Goal: Check status: Check status

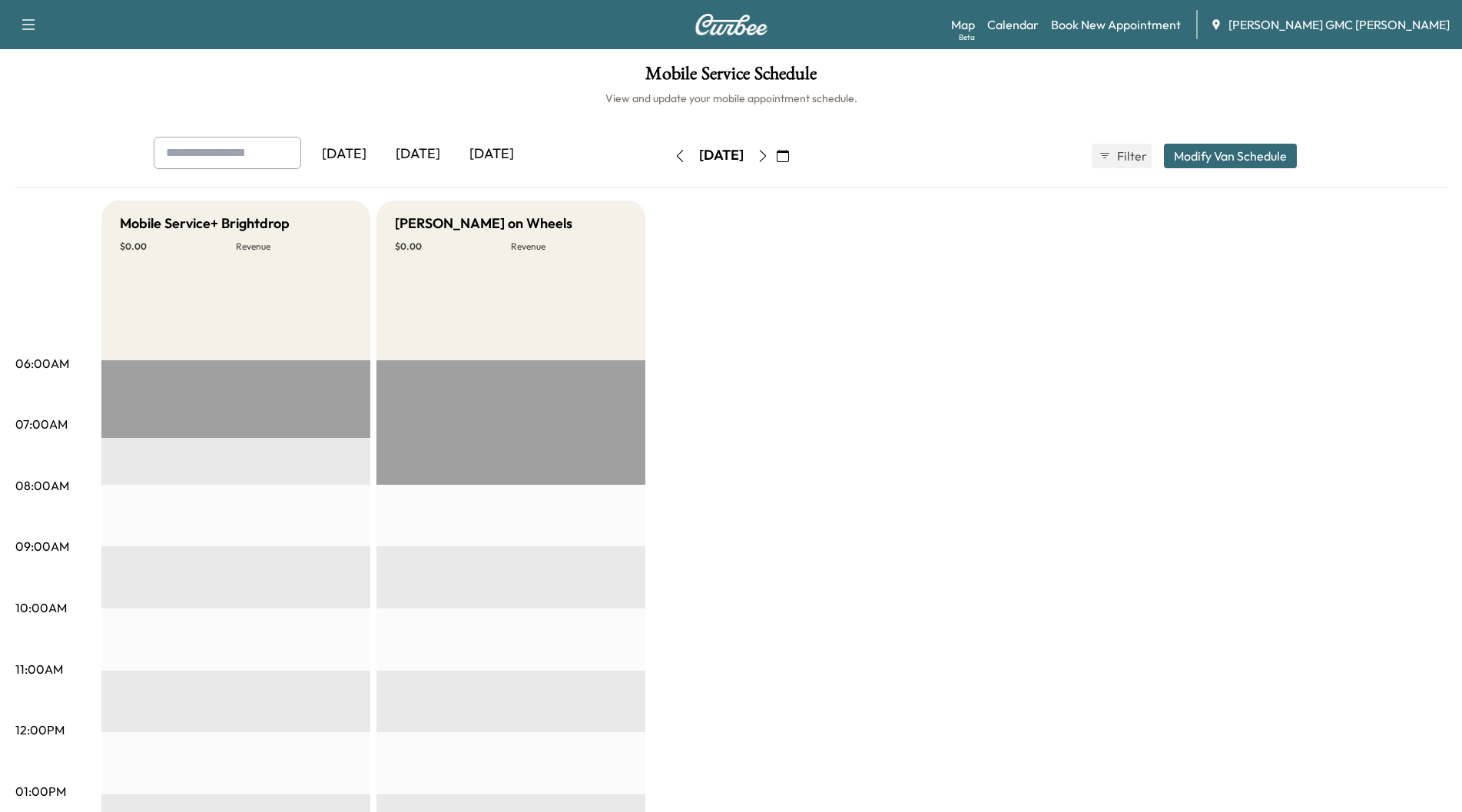
click at [418, 147] on div "[DATE]" at bounding box center [418, 154] width 74 height 35
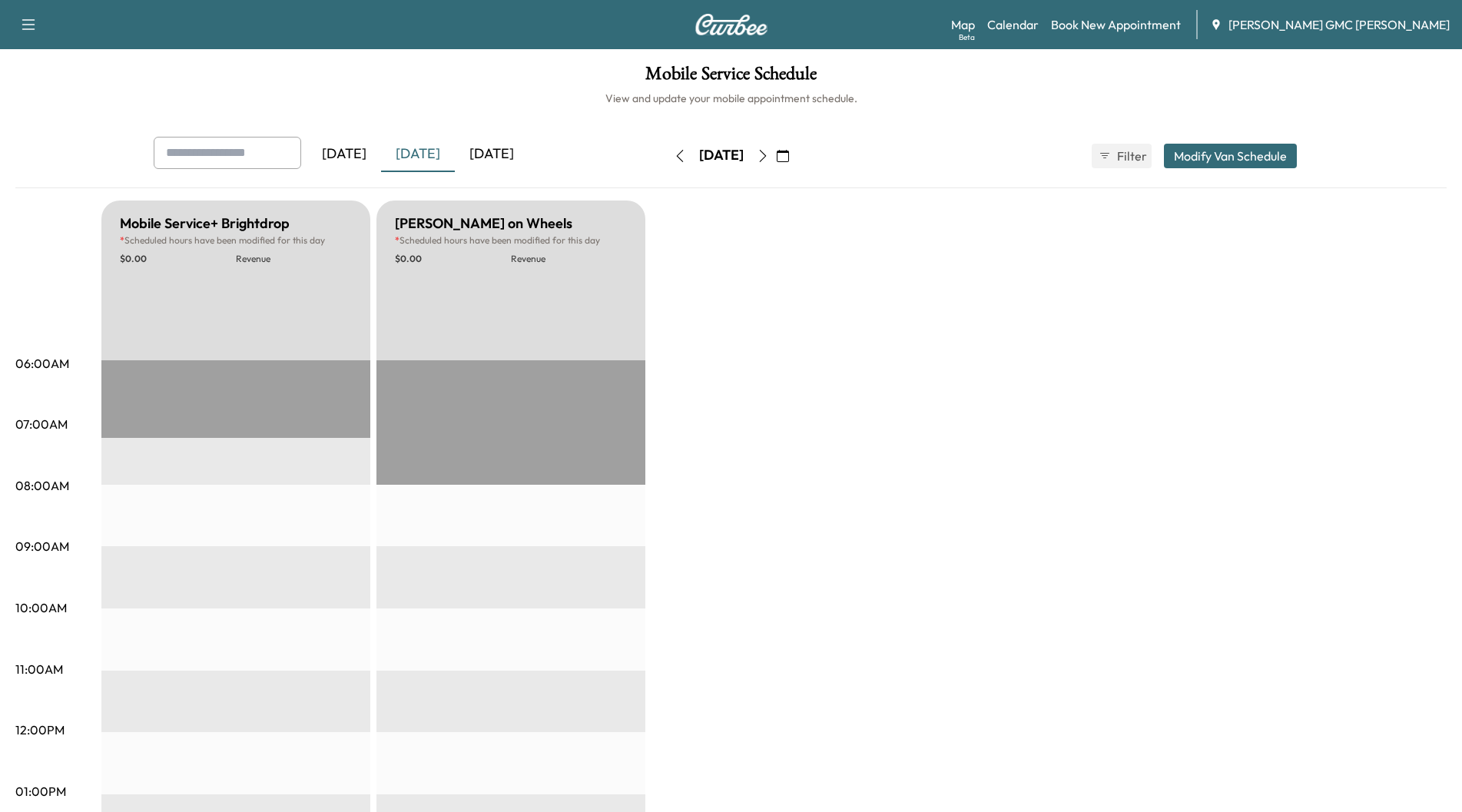
click at [490, 156] on div "[DATE]" at bounding box center [492, 154] width 74 height 35
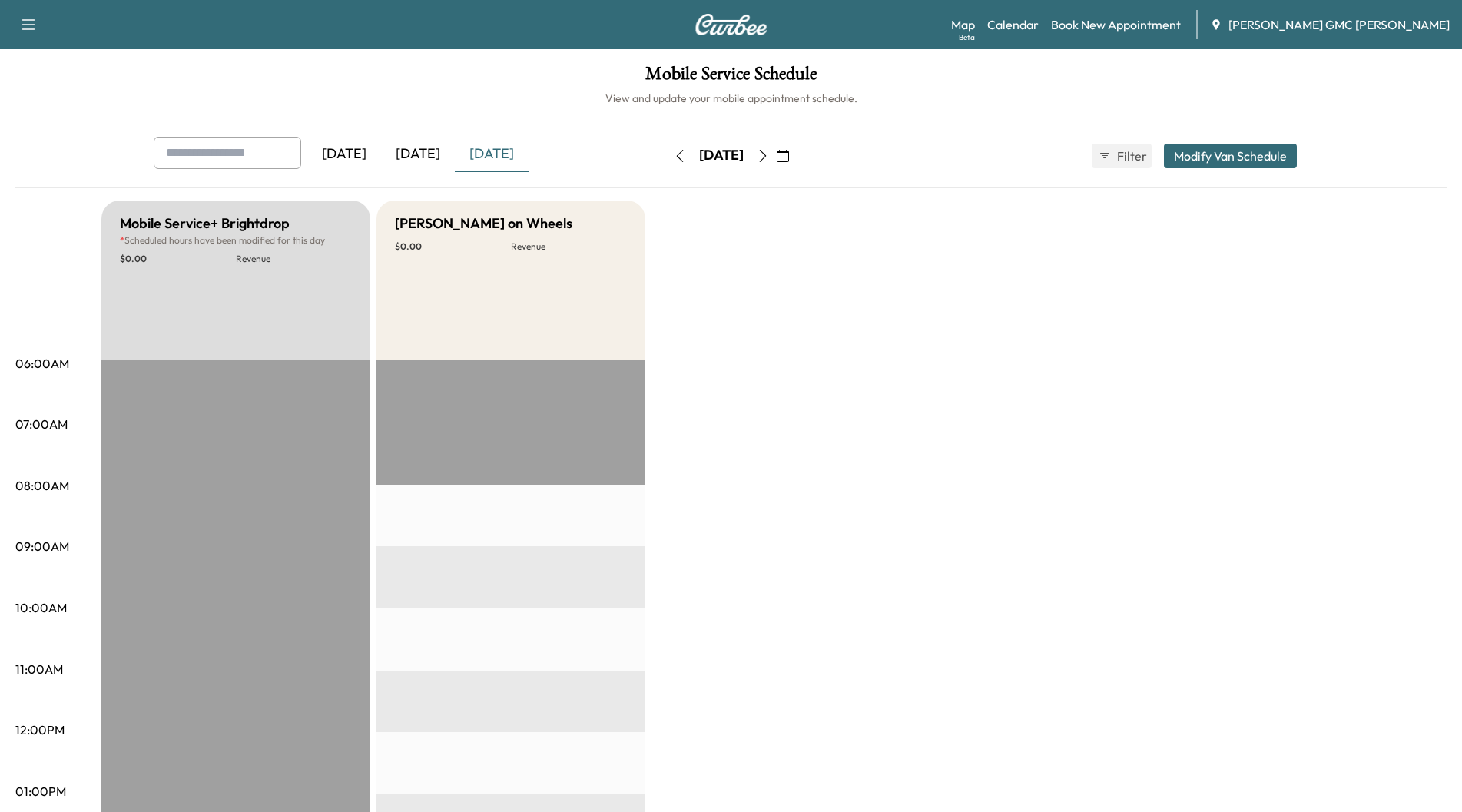
click at [407, 157] on div "[DATE]" at bounding box center [418, 154] width 74 height 35
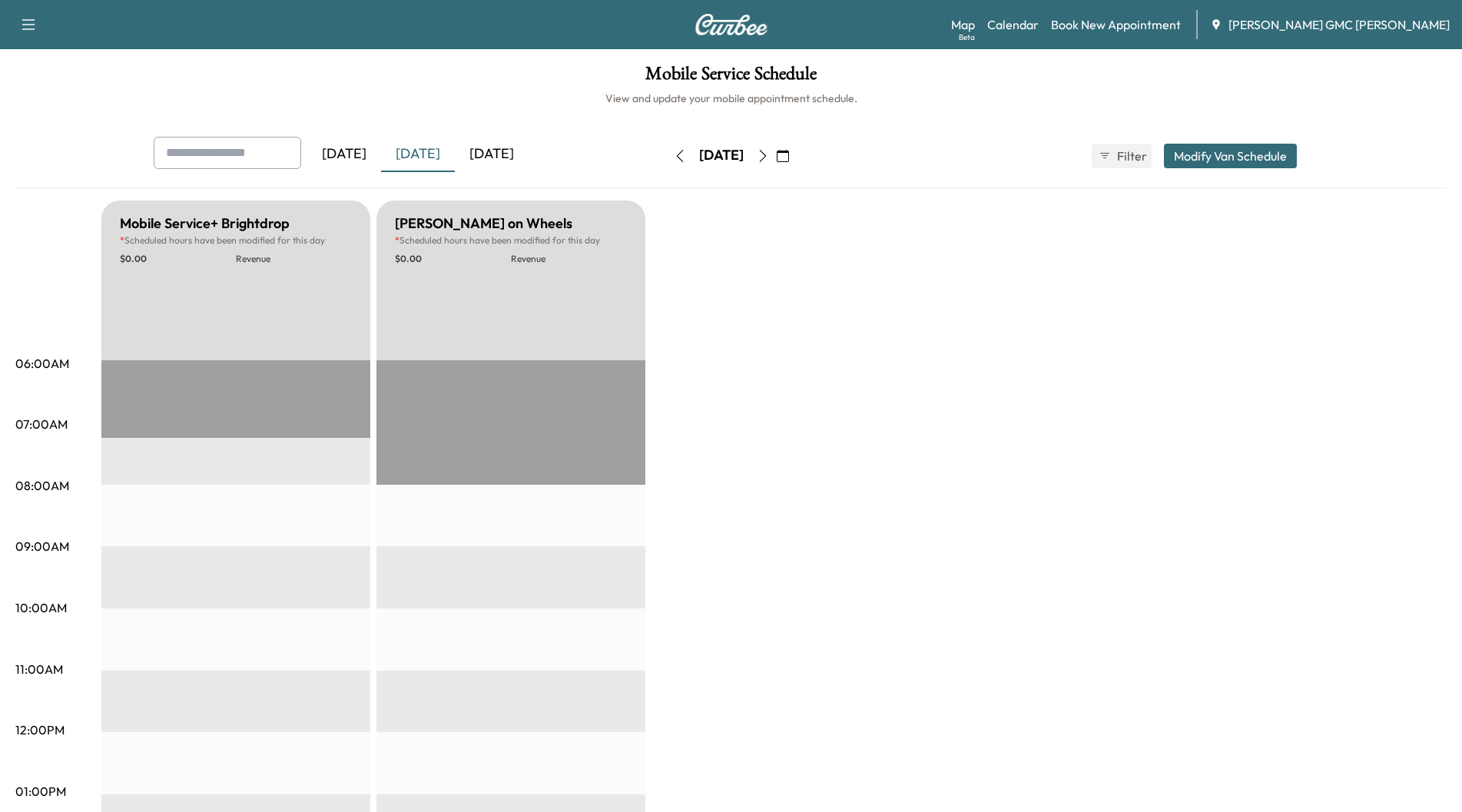
click at [484, 147] on div "[DATE]" at bounding box center [492, 154] width 74 height 35
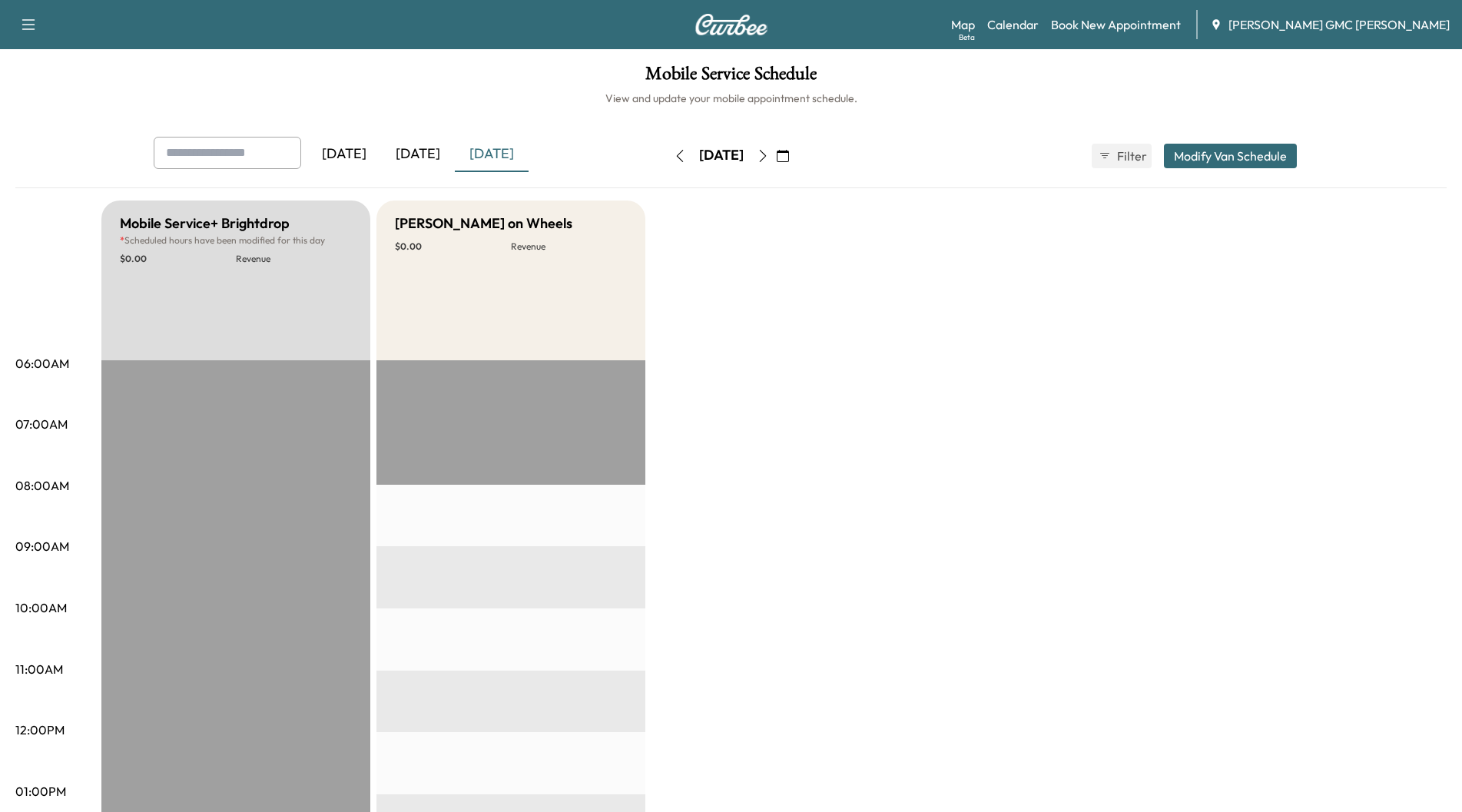
click at [769, 154] on icon "button" at bounding box center [763, 156] width 13 height 13
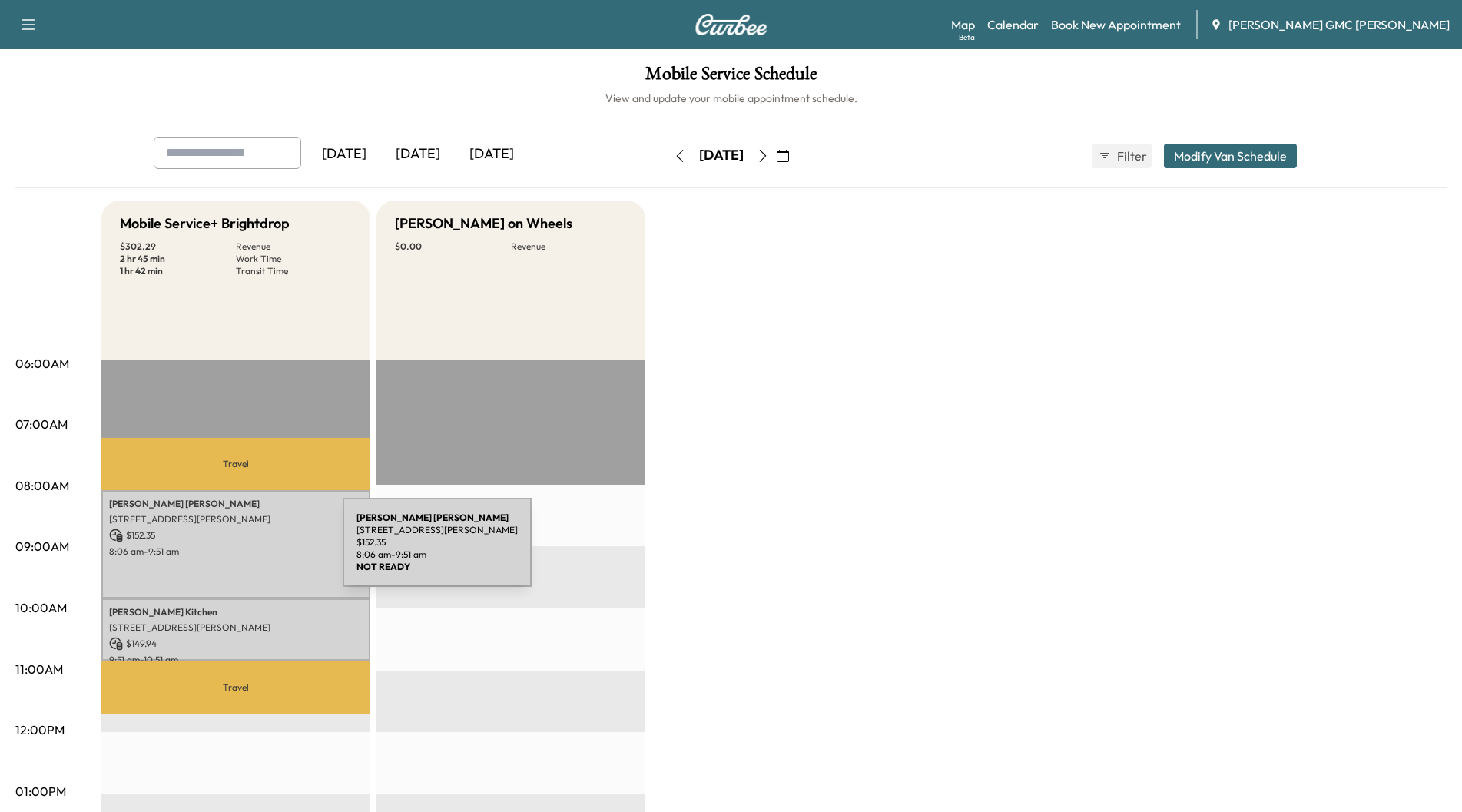
click at [227, 552] on p "8:06 am - 9:51 am" at bounding box center [235, 552] width 253 height 13
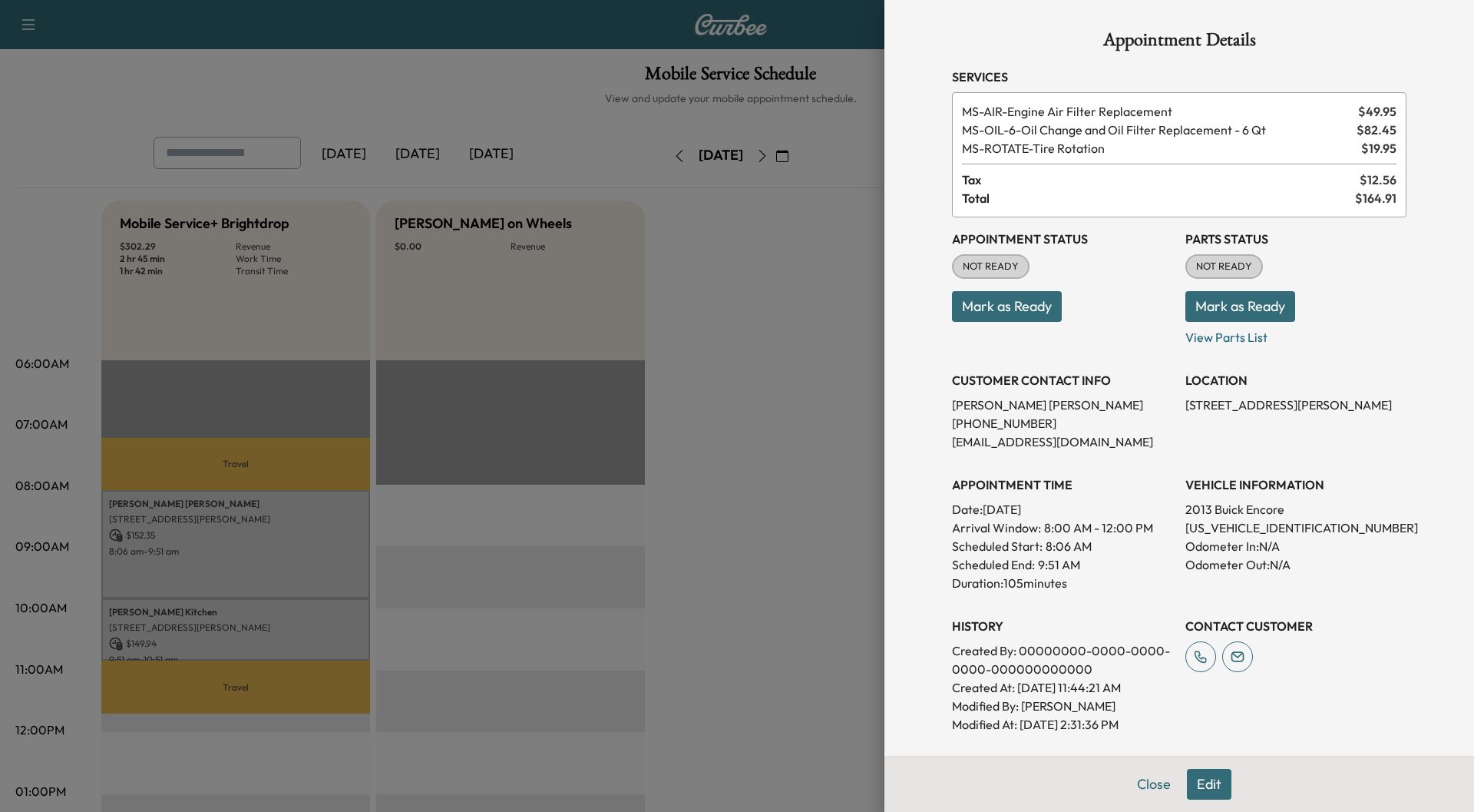
click at [209, 627] on div at bounding box center [737, 406] width 1474 height 812
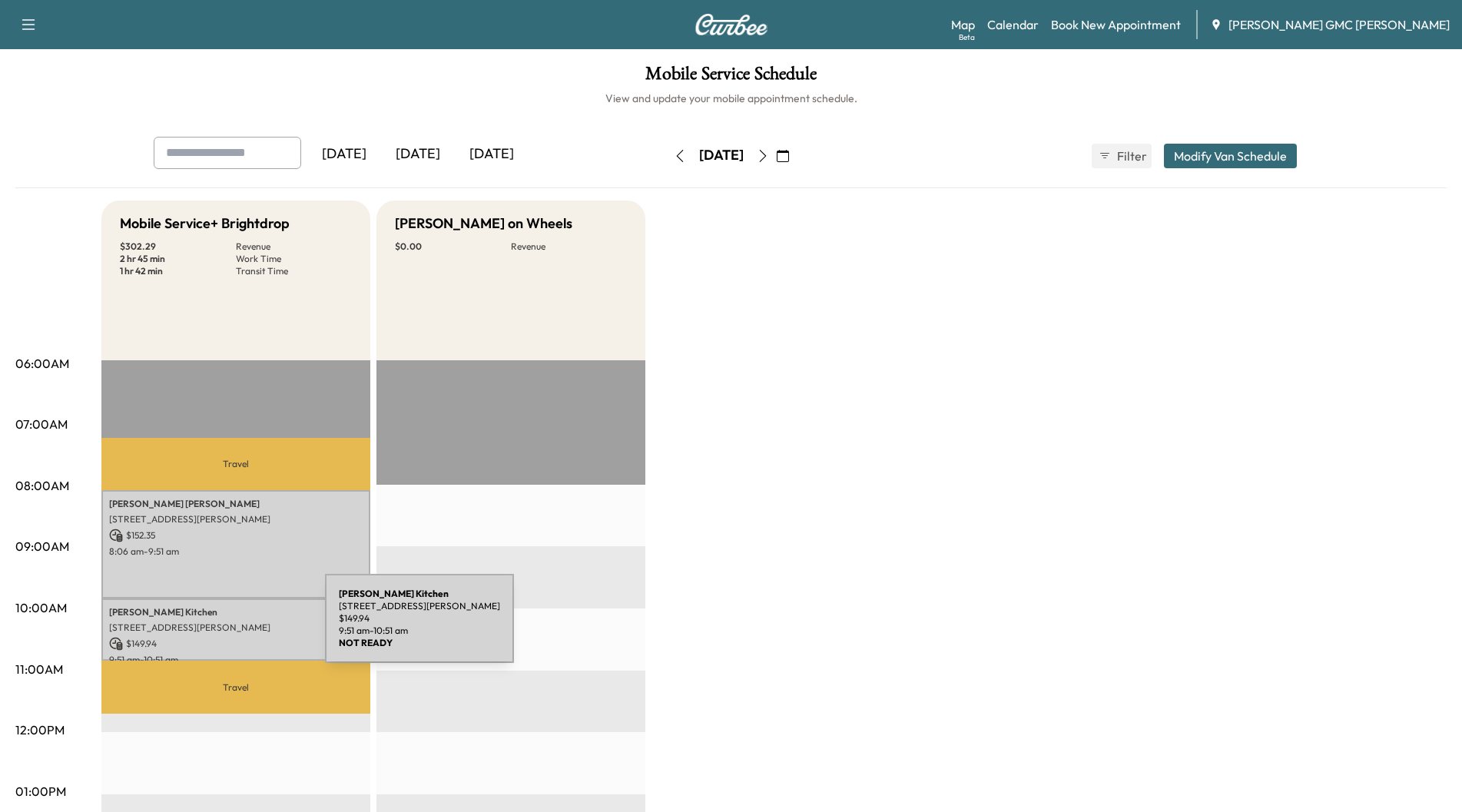
click at [209, 627] on p "[STREET_ADDRESS][PERSON_NAME]" at bounding box center [235, 628] width 253 height 13
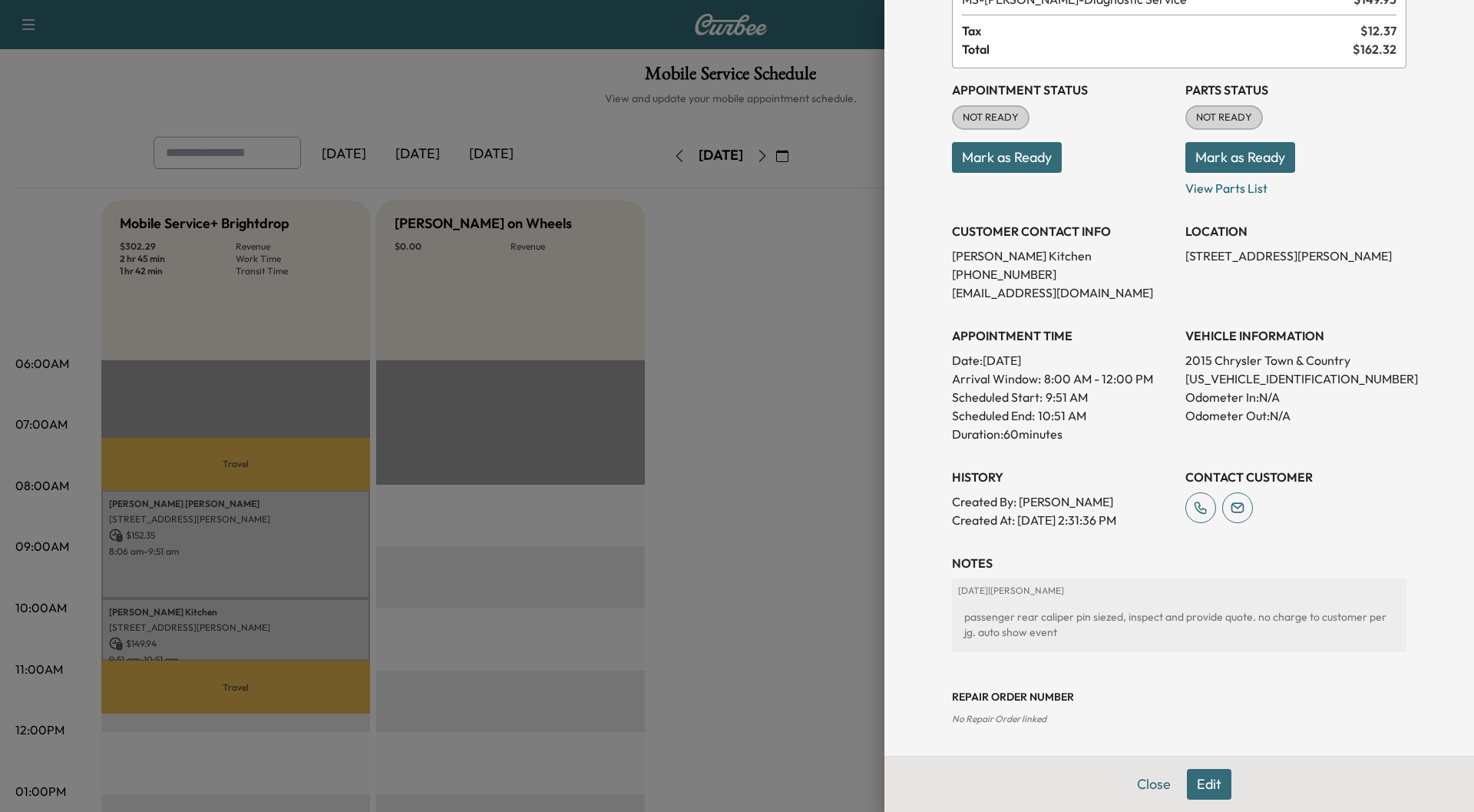
scroll to position [113, 0]
click at [1198, 775] on button "Edit" at bounding box center [1210, 784] width 45 height 31
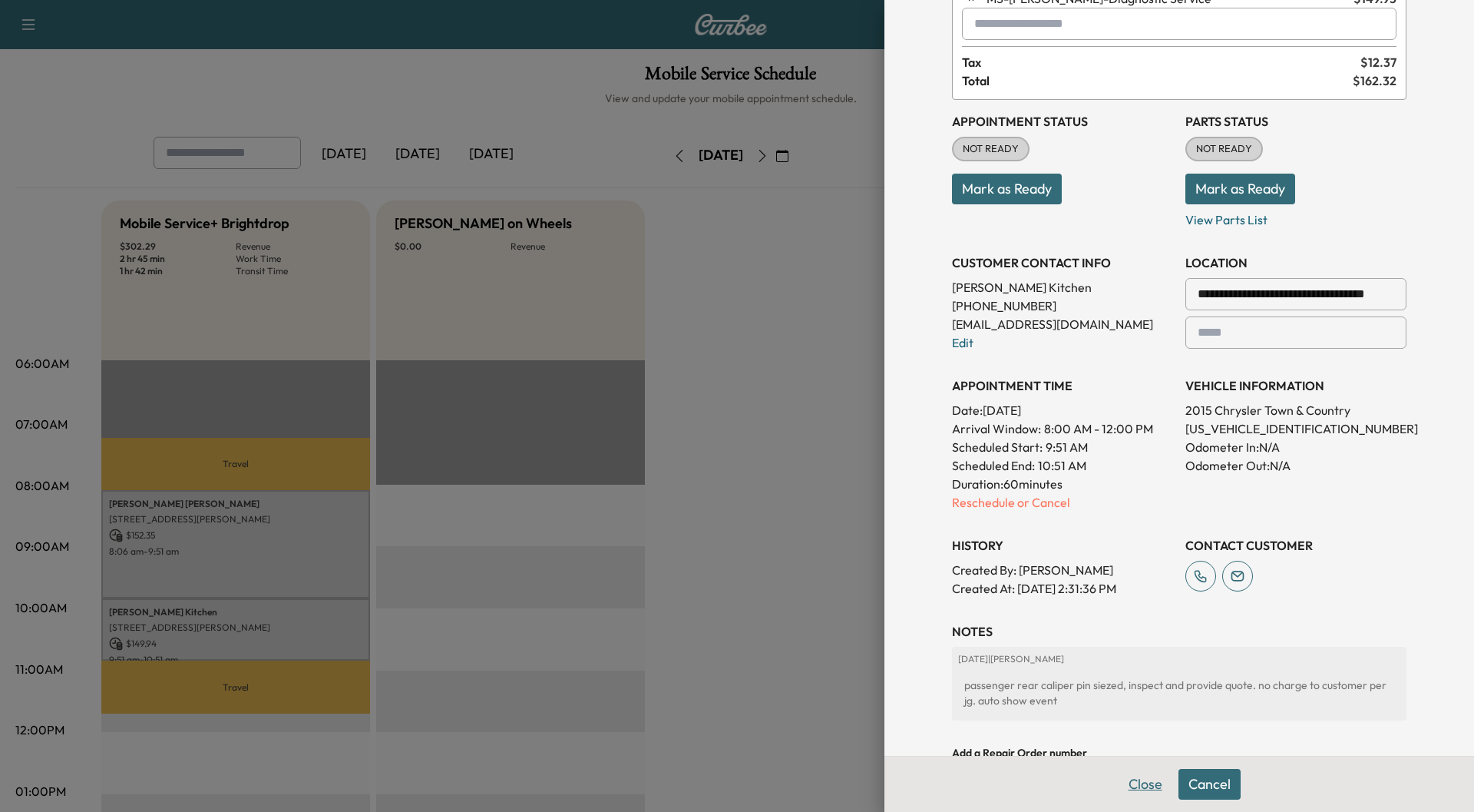
click at [1143, 789] on button "Close" at bounding box center [1146, 784] width 54 height 31
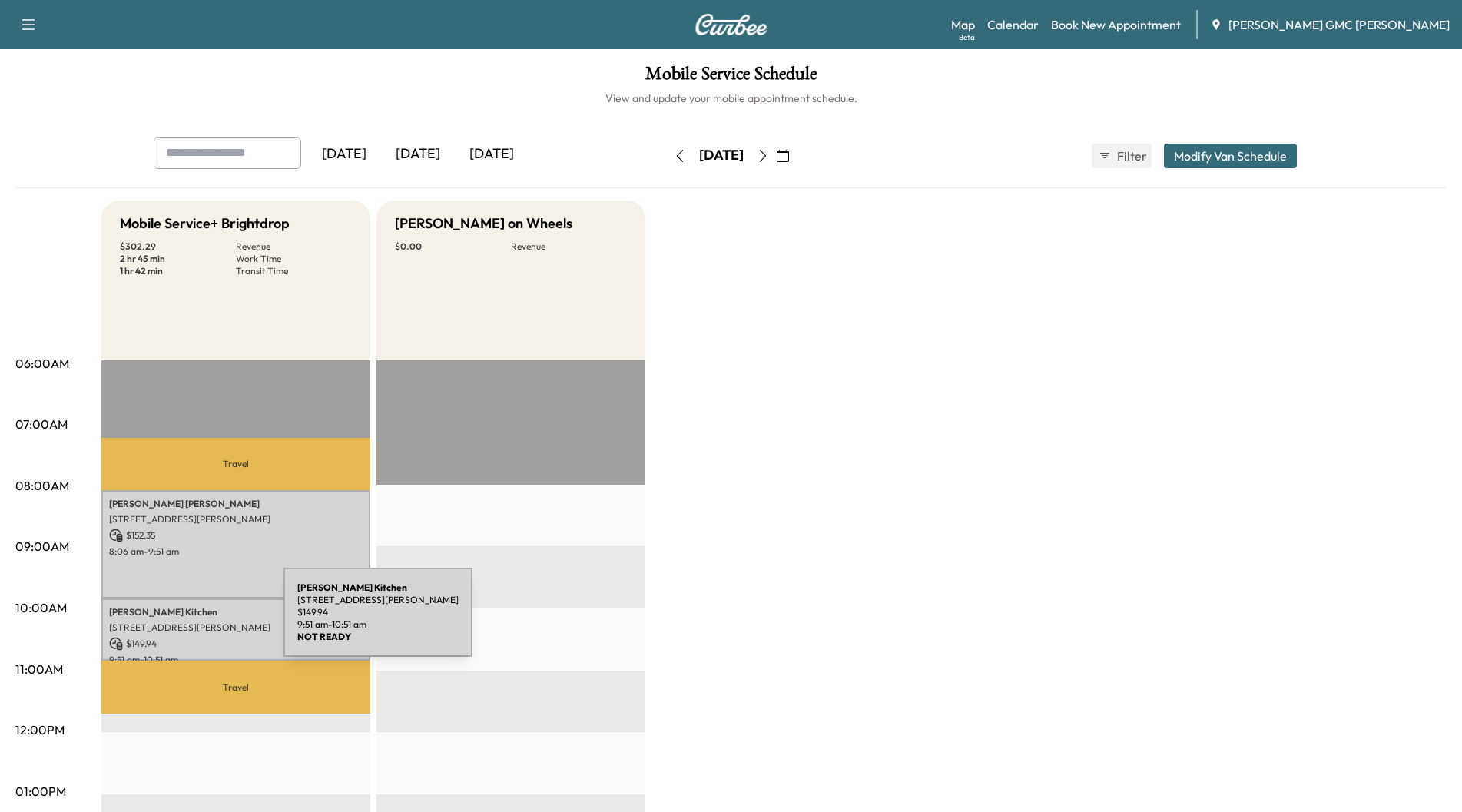
click at [169, 622] on p "[STREET_ADDRESS][PERSON_NAME]" at bounding box center [235, 628] width 253 height 13
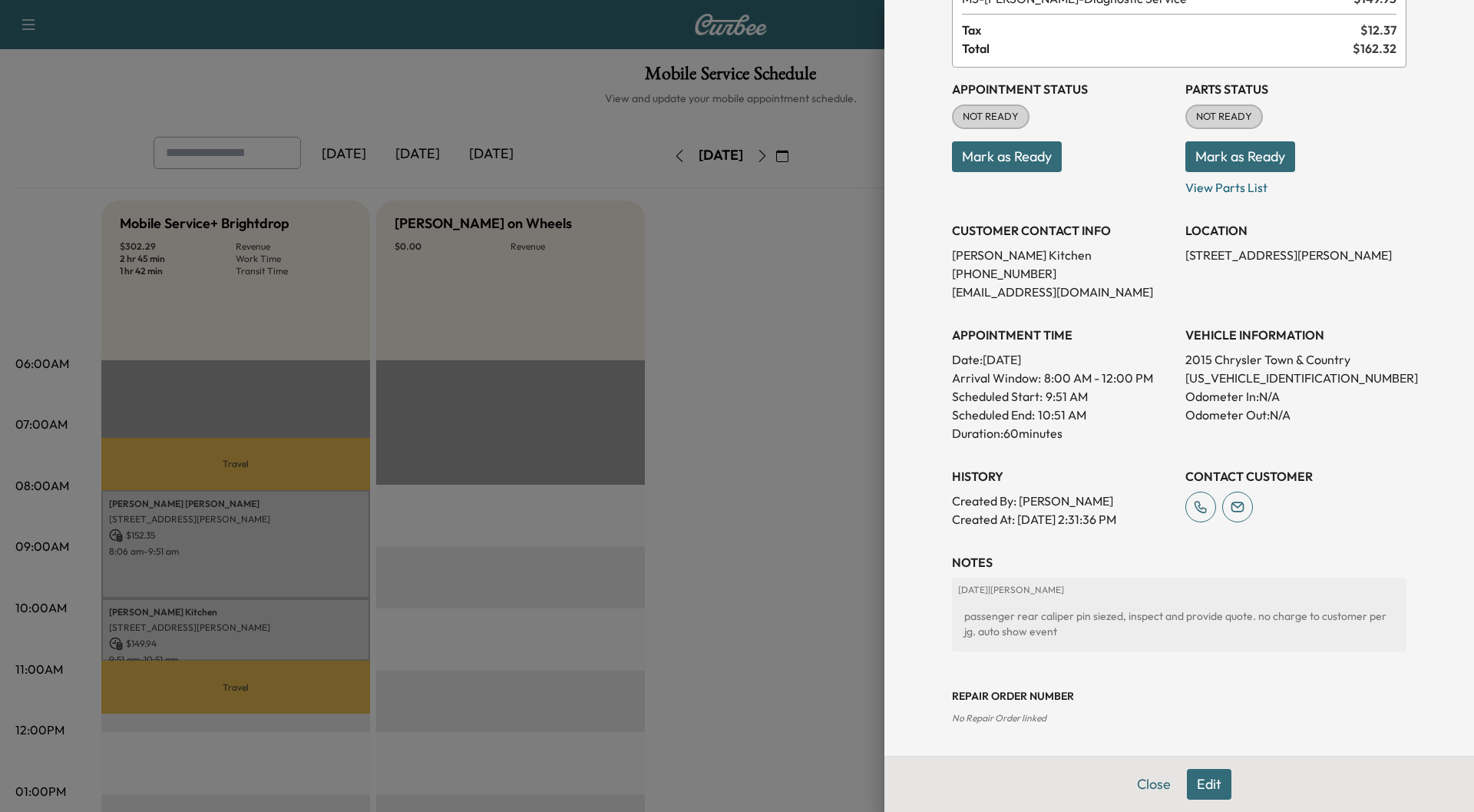
click at [755, 527] on div at bounding box center [737, 406] width 1474 height 812
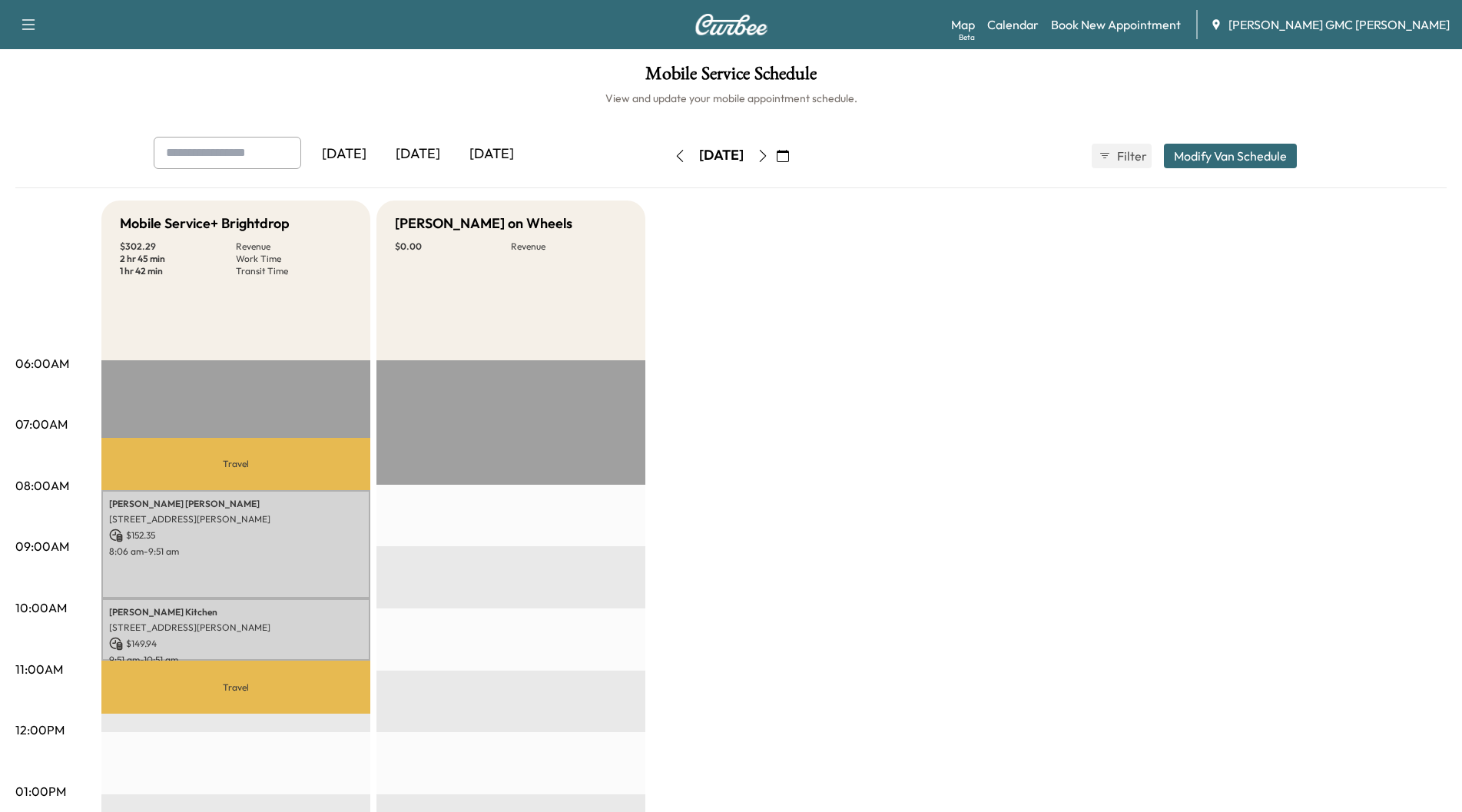
click at [769, 156] on icon "button" at bounding box center [763, 156] width 13 height 13
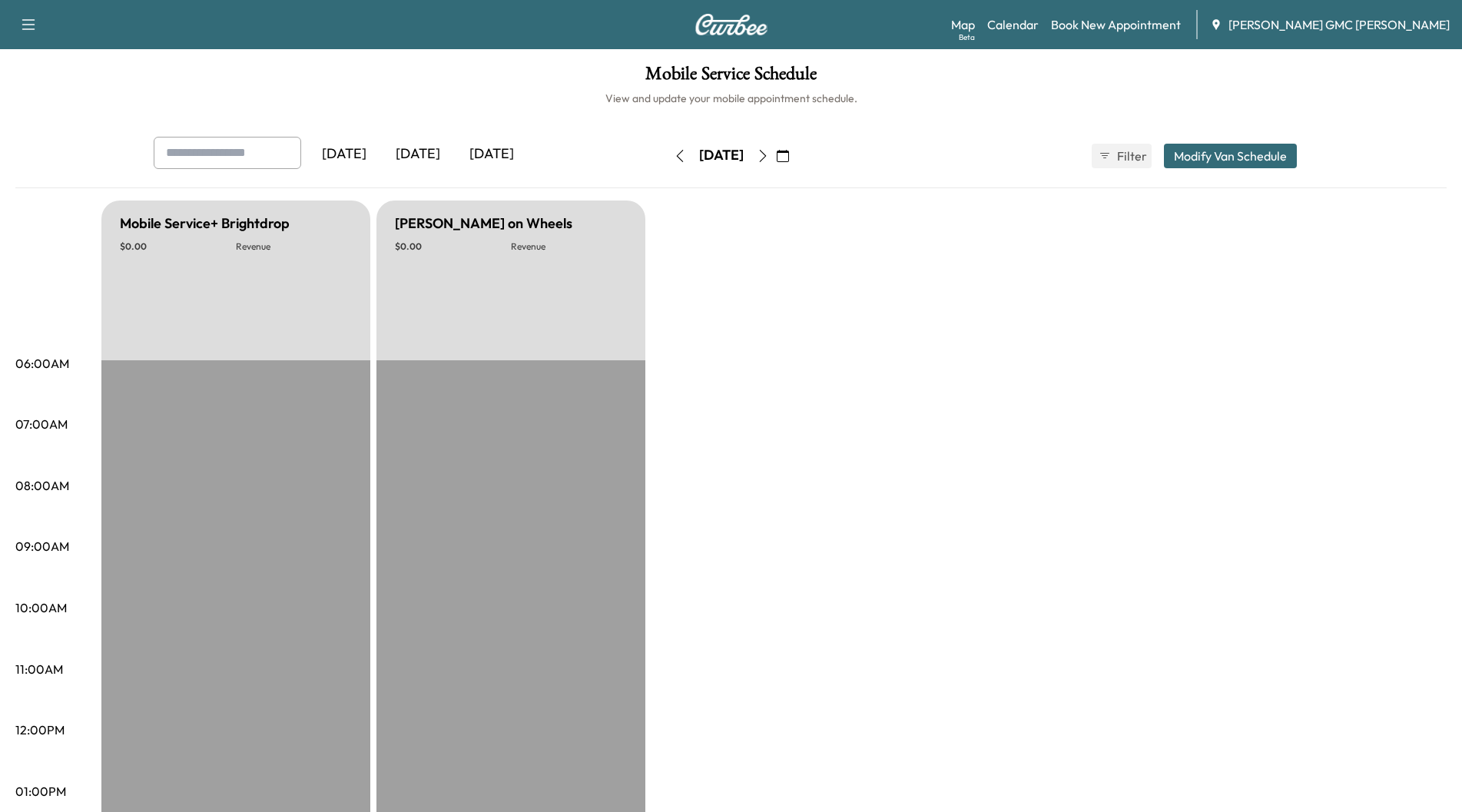
click at [769, 157] on icon "button" at bounding box center [763, 156] width 13 height 13
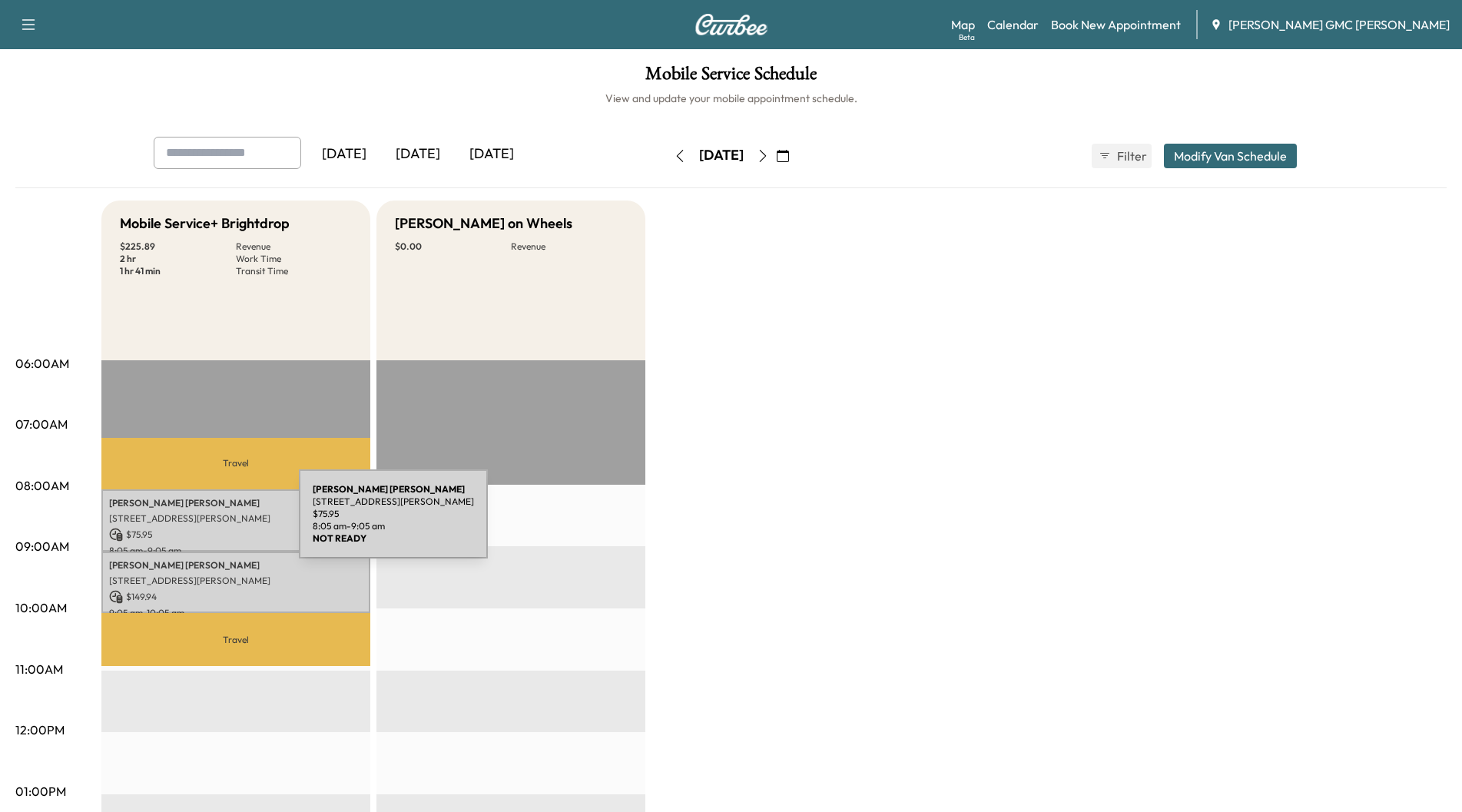
click at [183, 523] on div "[PERSON_NAME] [STREET_ADDRESS][PERSON_NAME] $ 75.95 8:05 am - 9:05 am" at bounding box center [235, 520] width 269 height 62
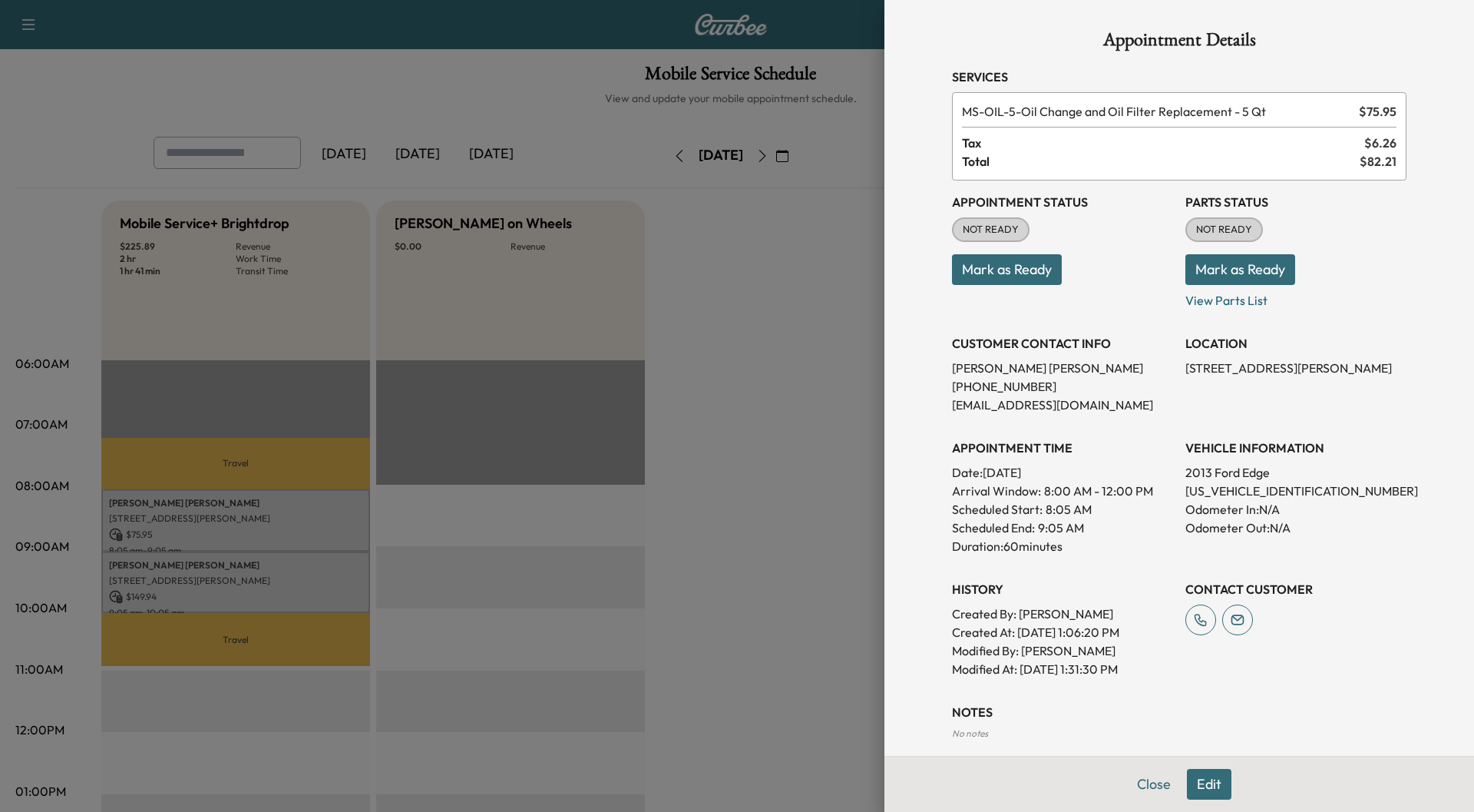
click at [225, 576] on div at bounding box center [737, 406] width 1474 height 812
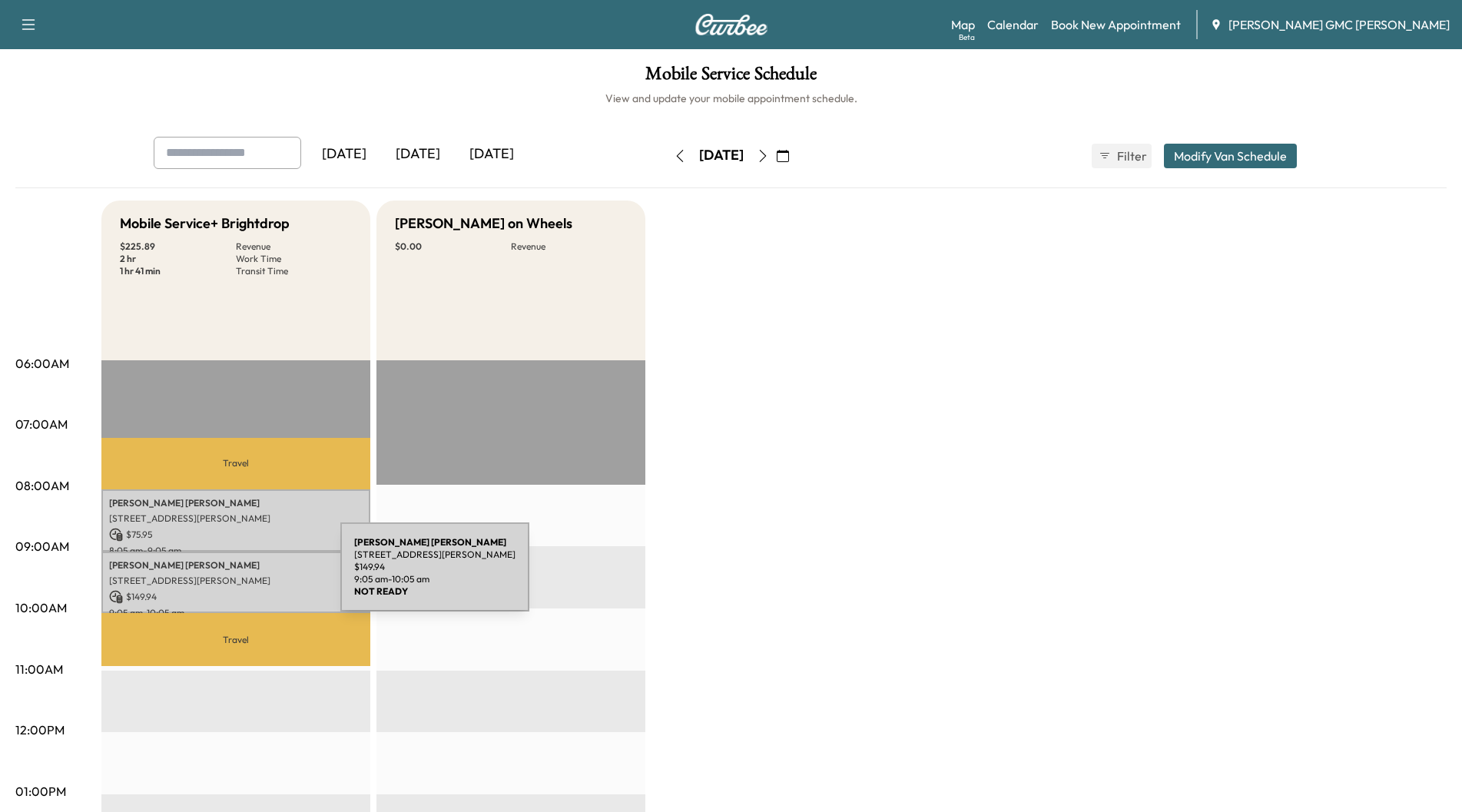
click at [225, 576] on p "[STREET_ADDRESS][PERSON_NAME]" at bounding box center [235, 580] width 253 height 13
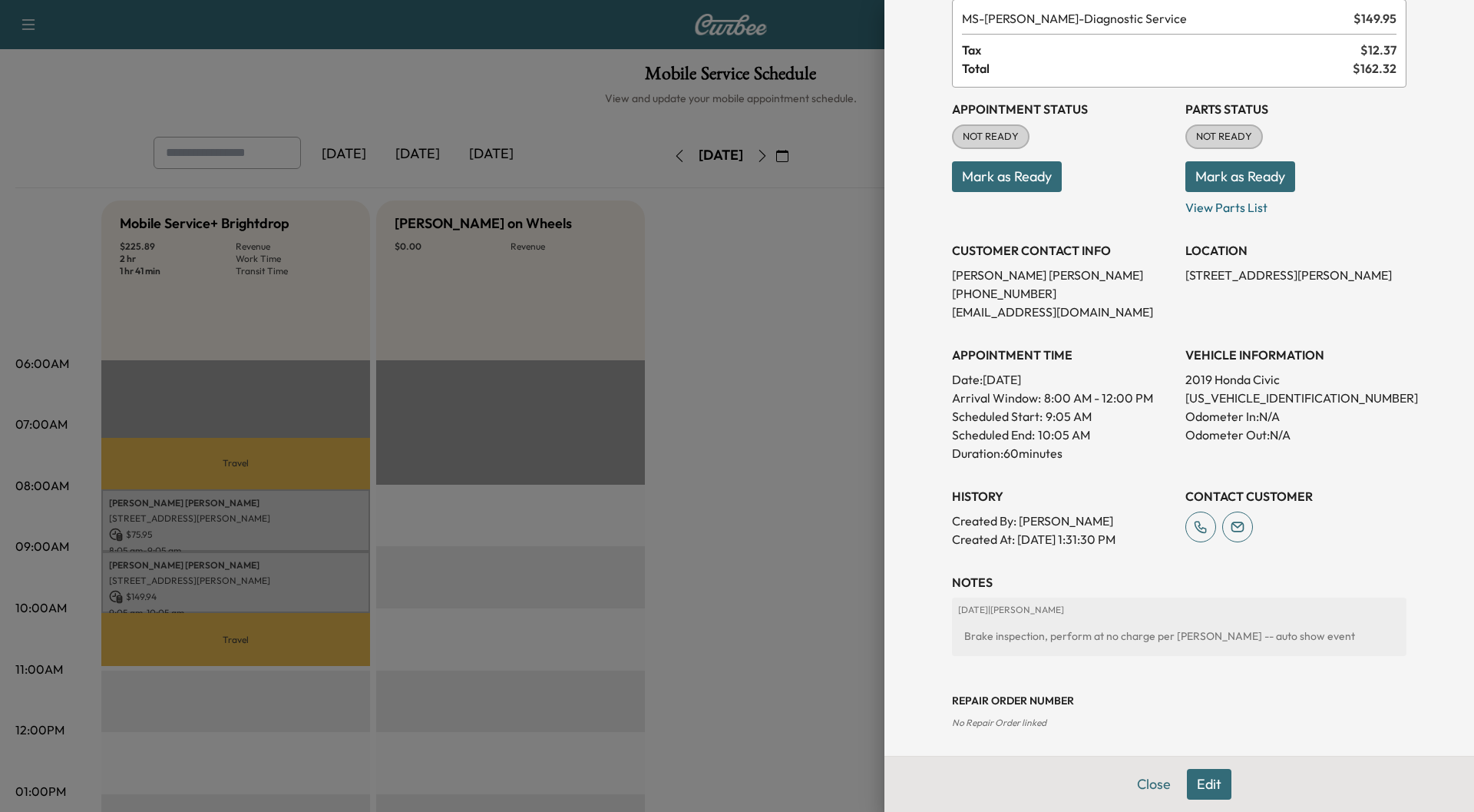
scroll to position [98, 0]
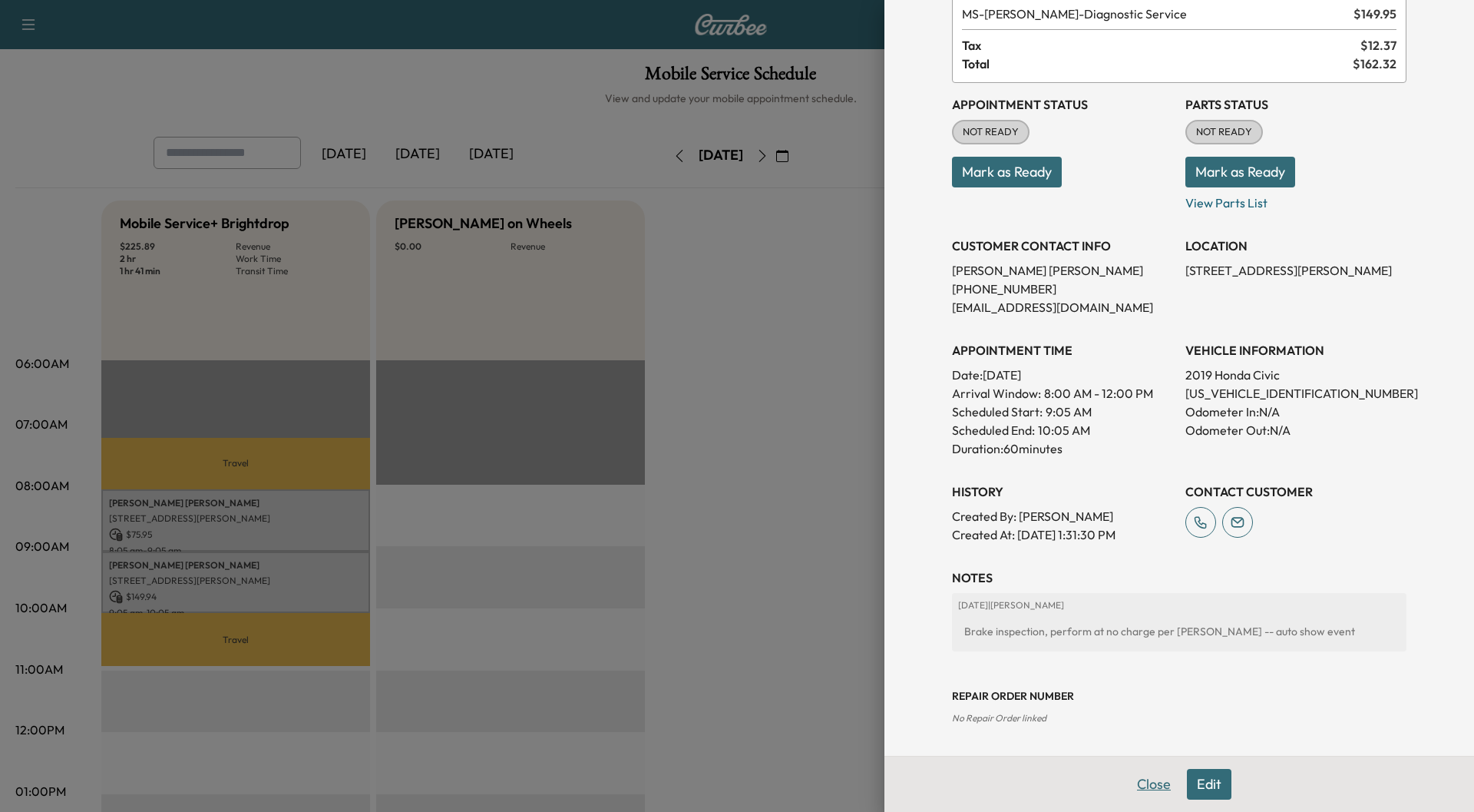
click at [1145, 781] on button "Close" at bounding box center [1154, 784] width 54 height 31
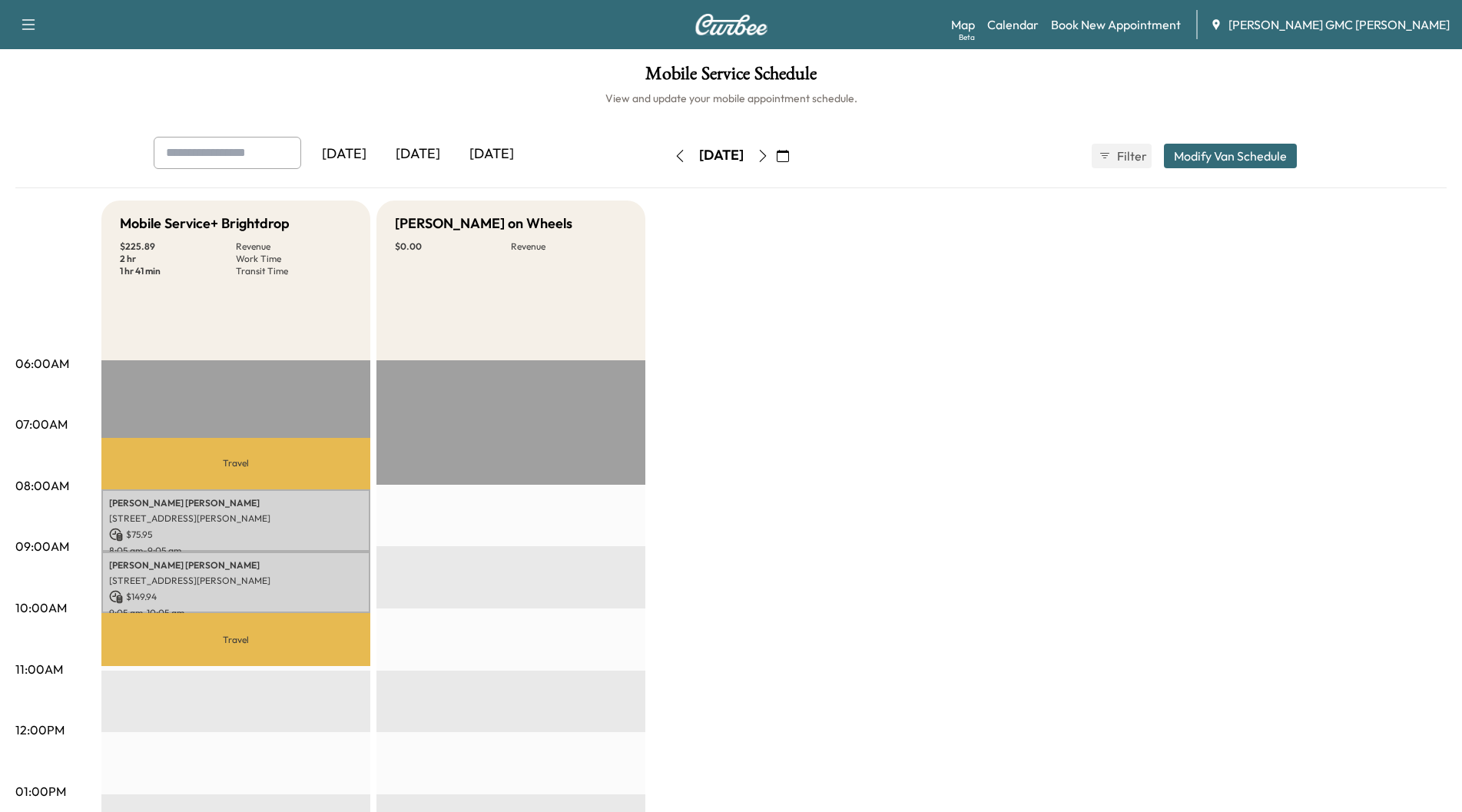
click at [769, 158] on icon "button" at bounding box center [763, 156] width 13 height 13
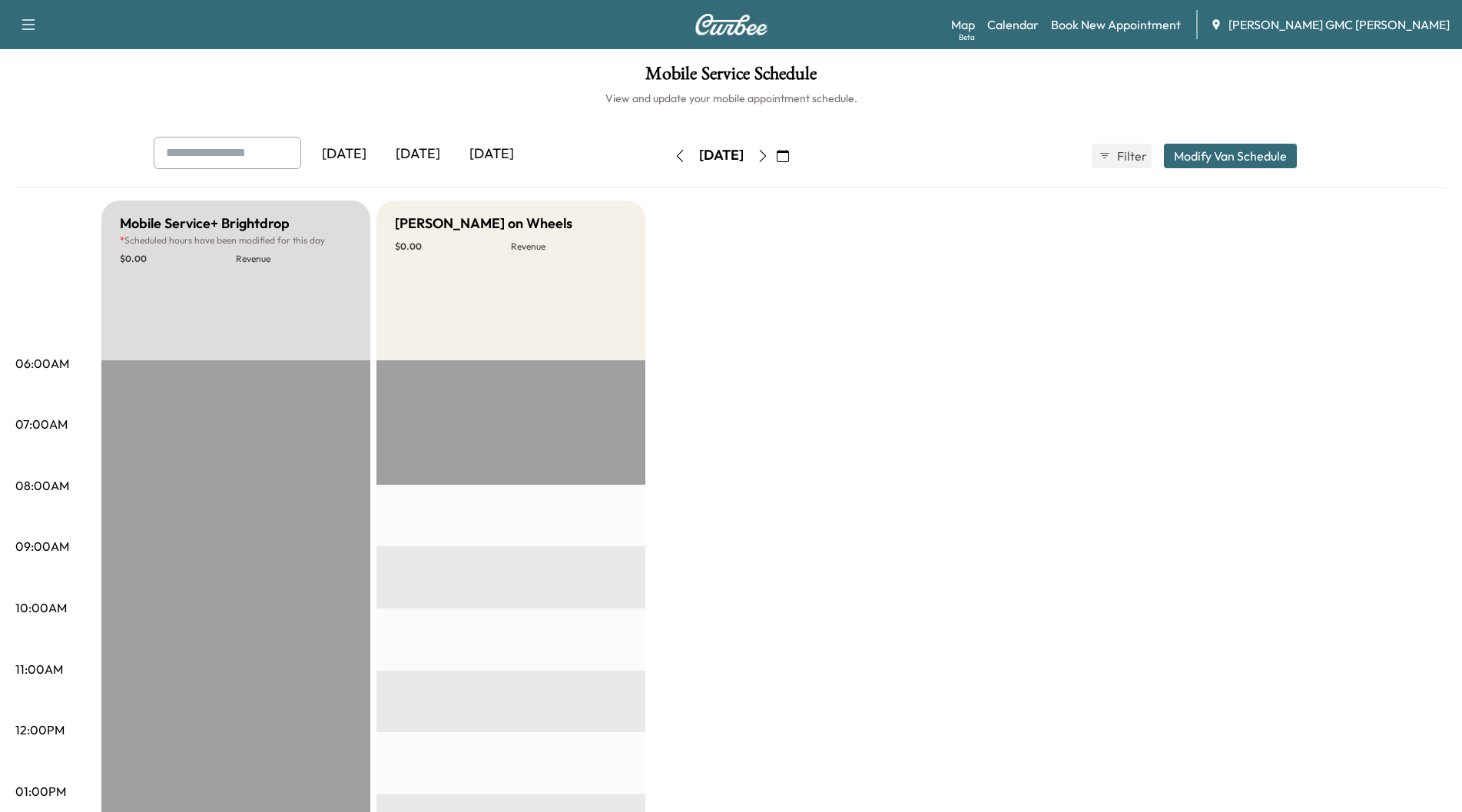
click at [769, 158] on icon "button" at bounding box center [763, 156] width 13 height 13
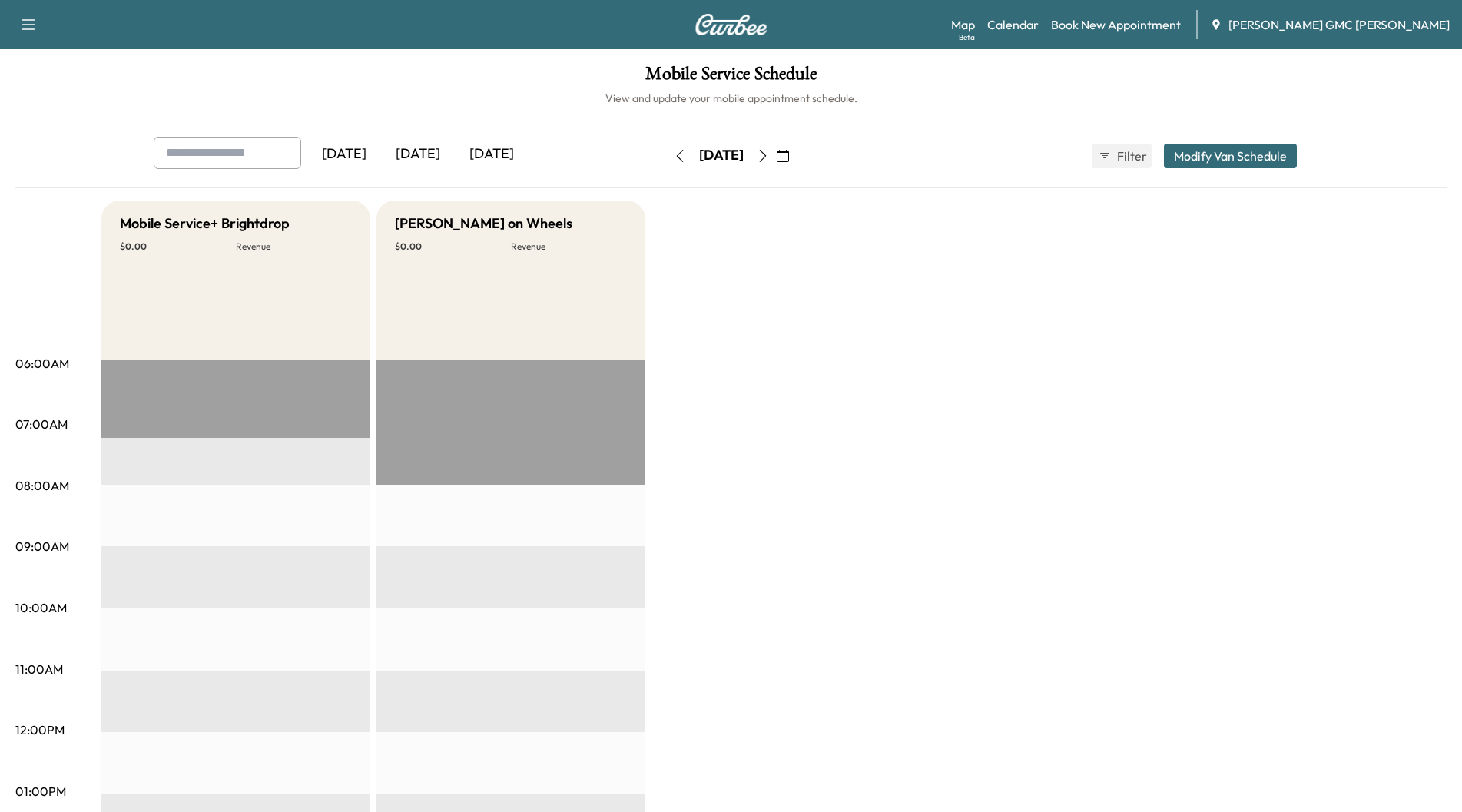
click at [775, 158] on button "button" at bounding box center [762, 155] width 26 height 24
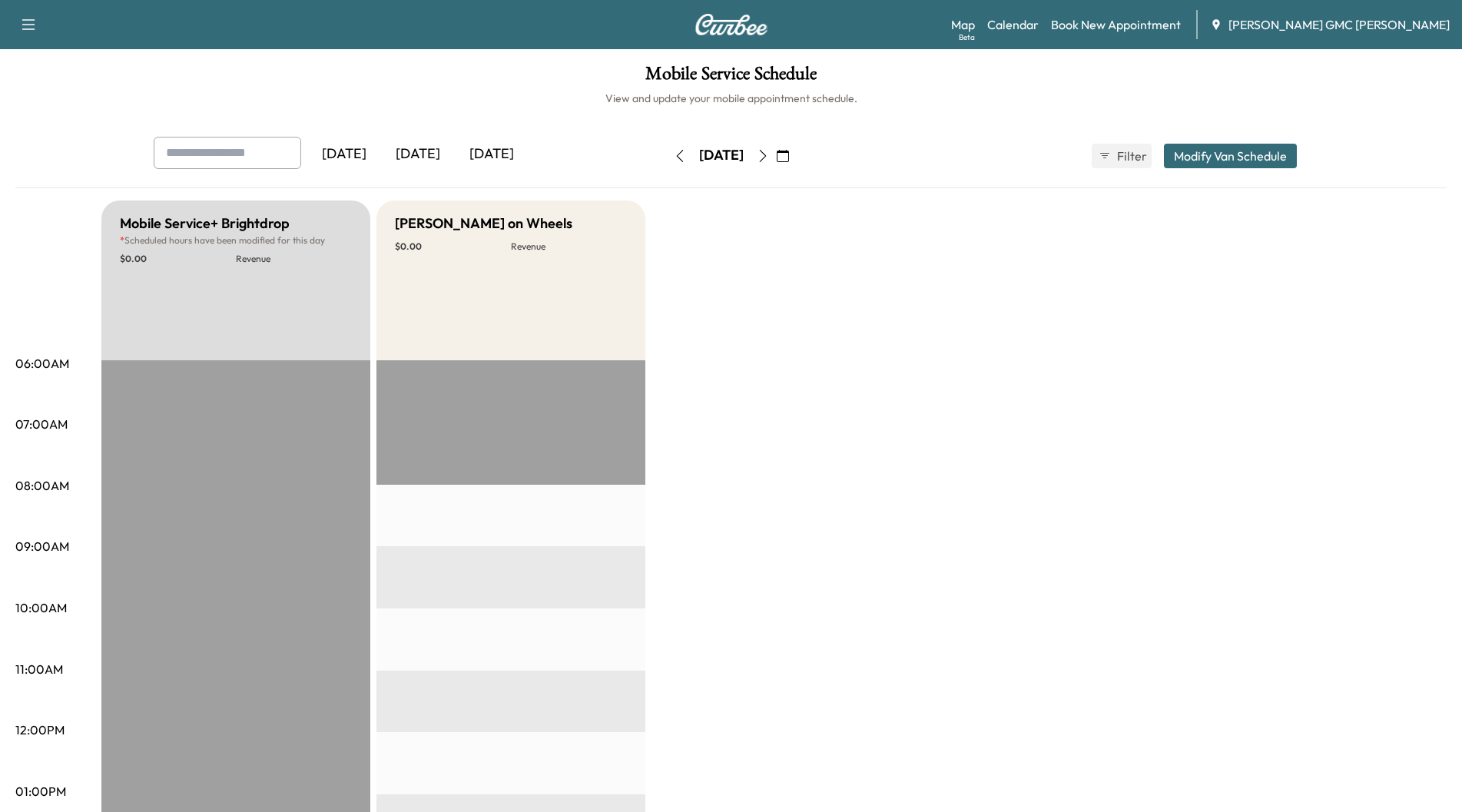
click at [769, 158] on icon "button" at bounding box center [763, 156] width 13 height 13
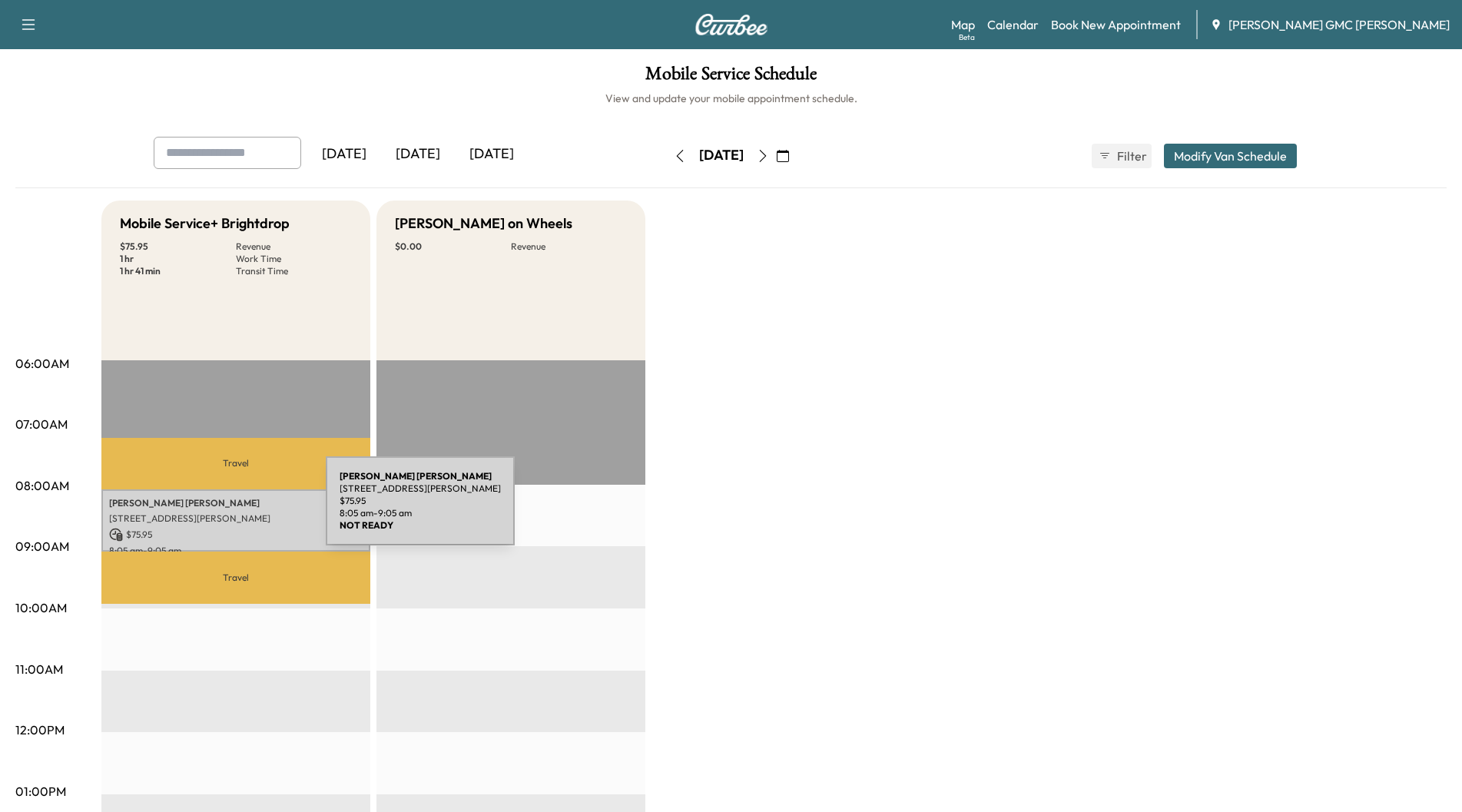
click at [210, 512] on p "[STREET_ADDRESS][PERSON_NAME]" at bounding box center [235, 518] width 253 height 13
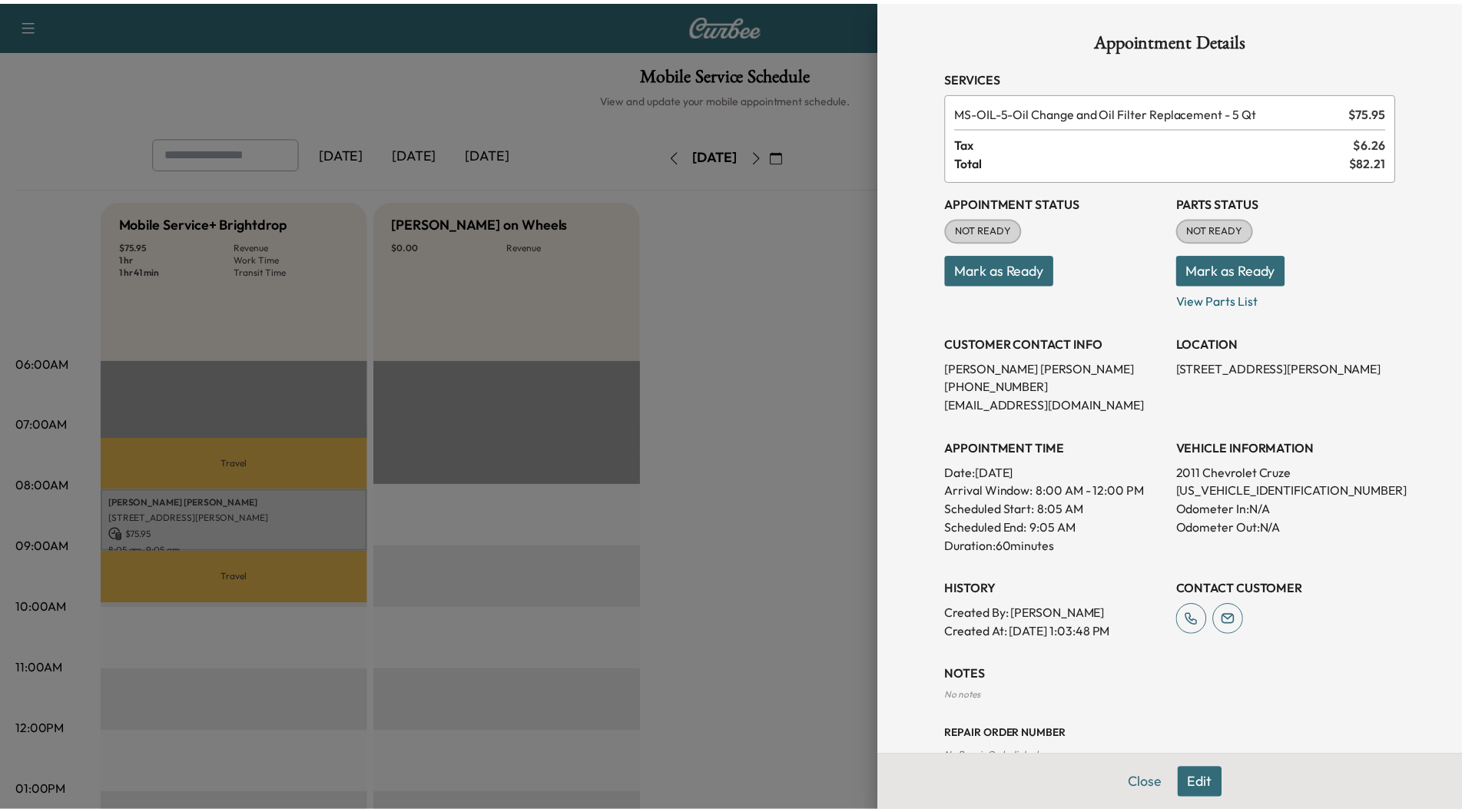
scroll to position [40, 0]
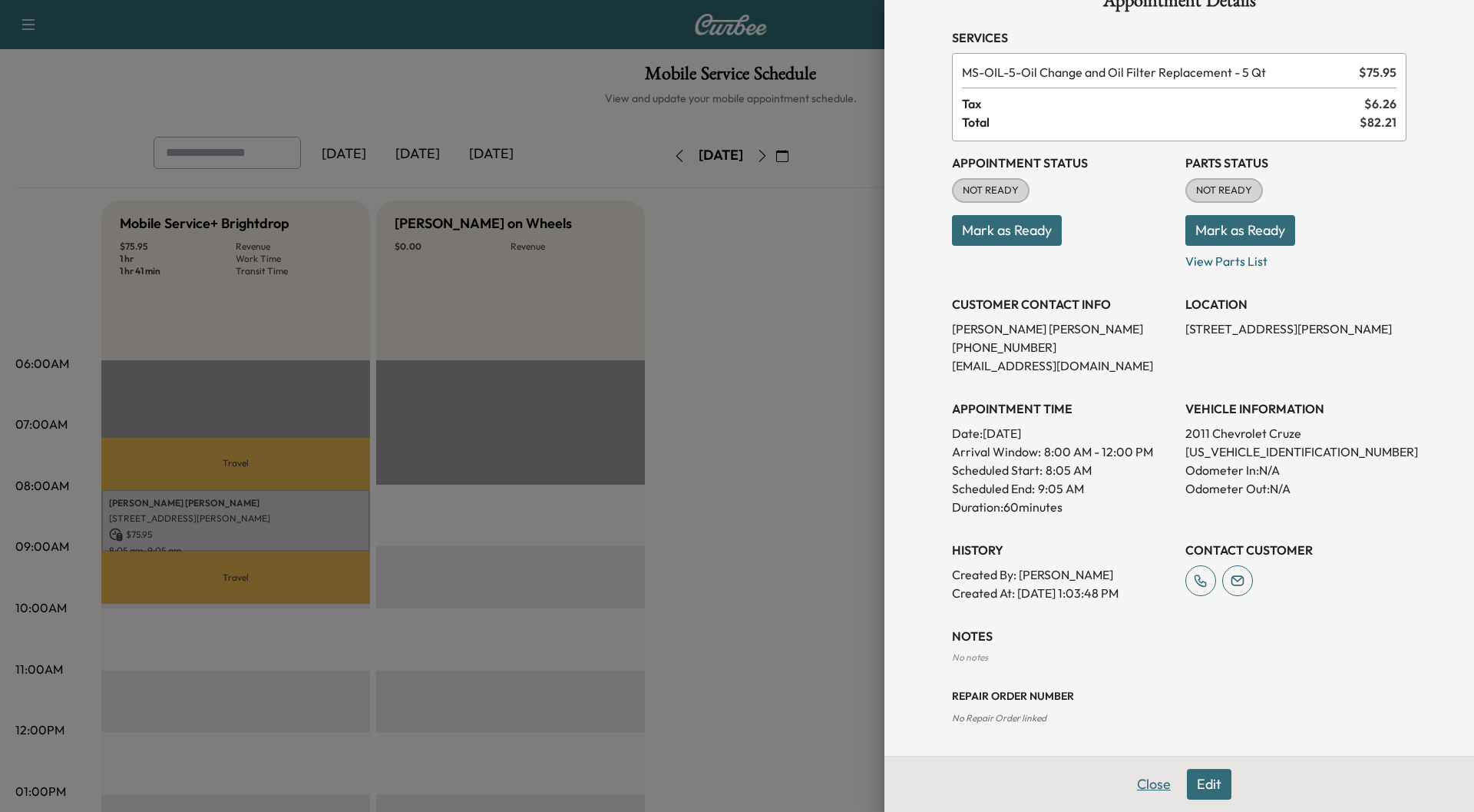
click at [1144, 787] on button "Close" at bounding box center [1154, 784] width 54 height 31
